Goal: Navigation & Orientation: Find specific page/section

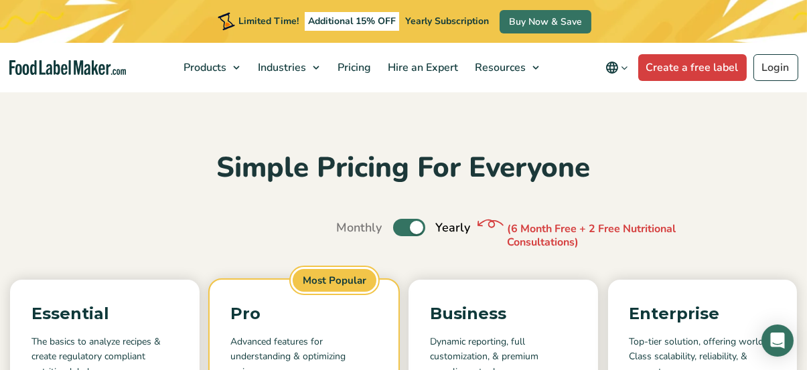
click at [84, 66] on img "Food Label Maker homepage" at bounding box center [67, 67] width 117 height 15
